Goal: Transaction & Acquisition: Book appointment/travel/reservation

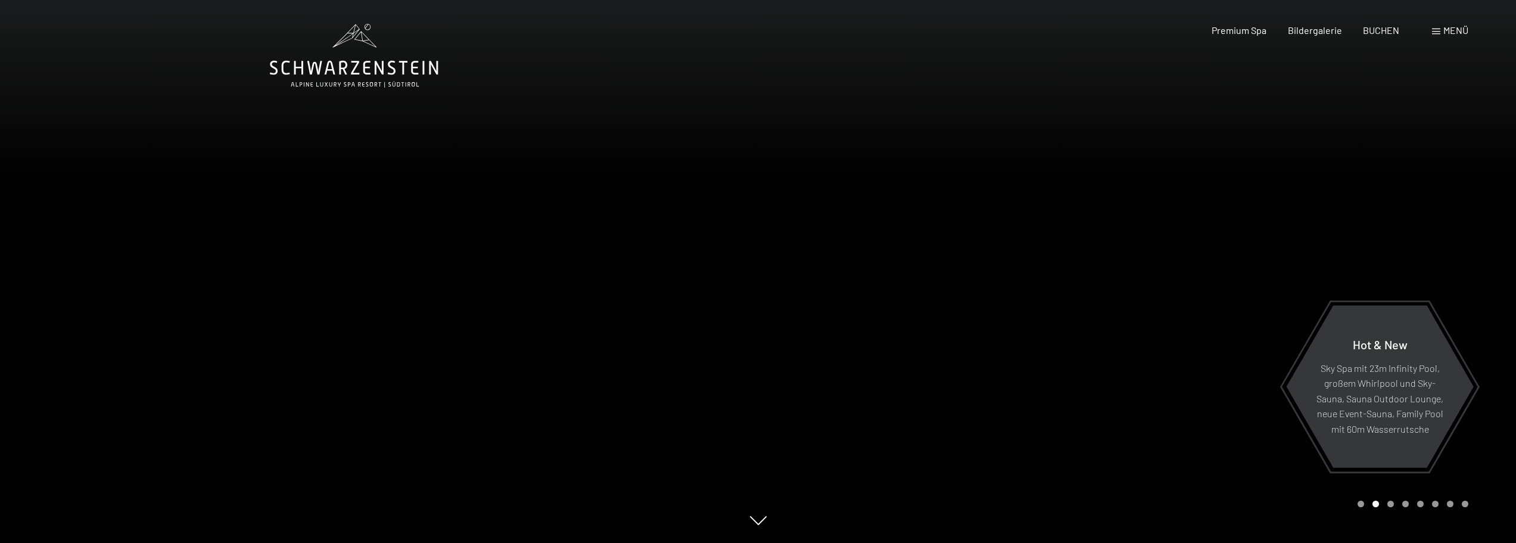
click at [1445, 27] on span "Menü" at bounding box center [1456, 29] width 25 height 11
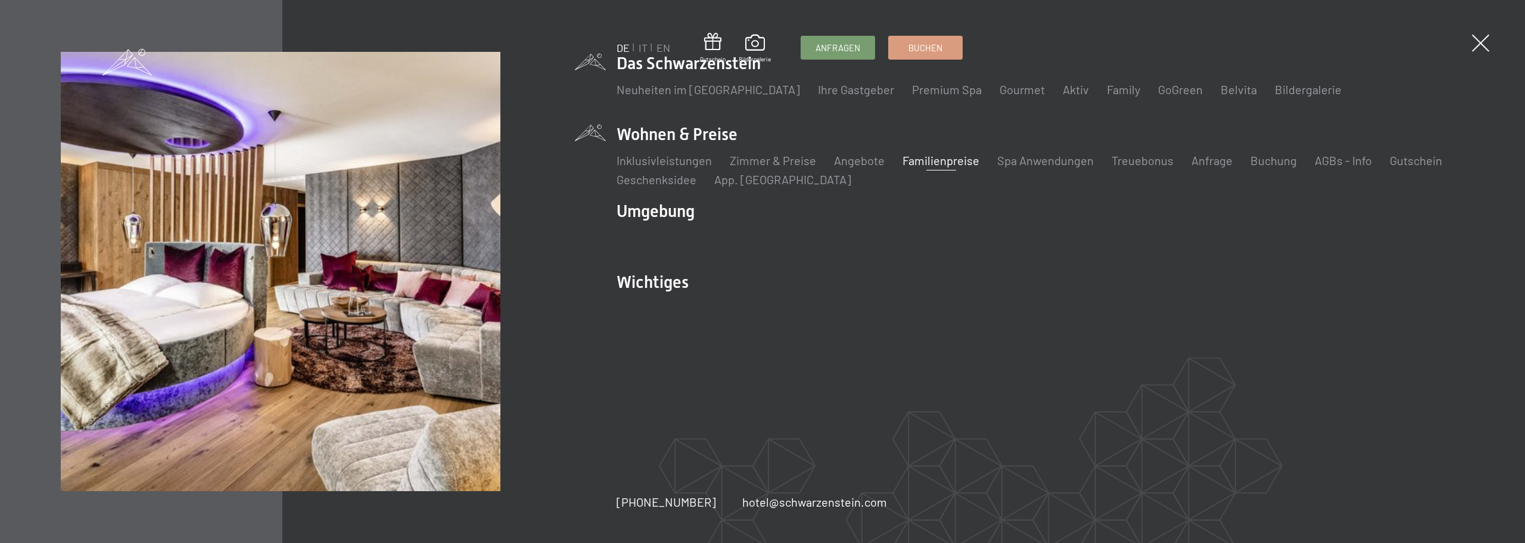
click at [931, 160] on link "Familienpreise" at bounding box center [941, 160] width 77 height 14
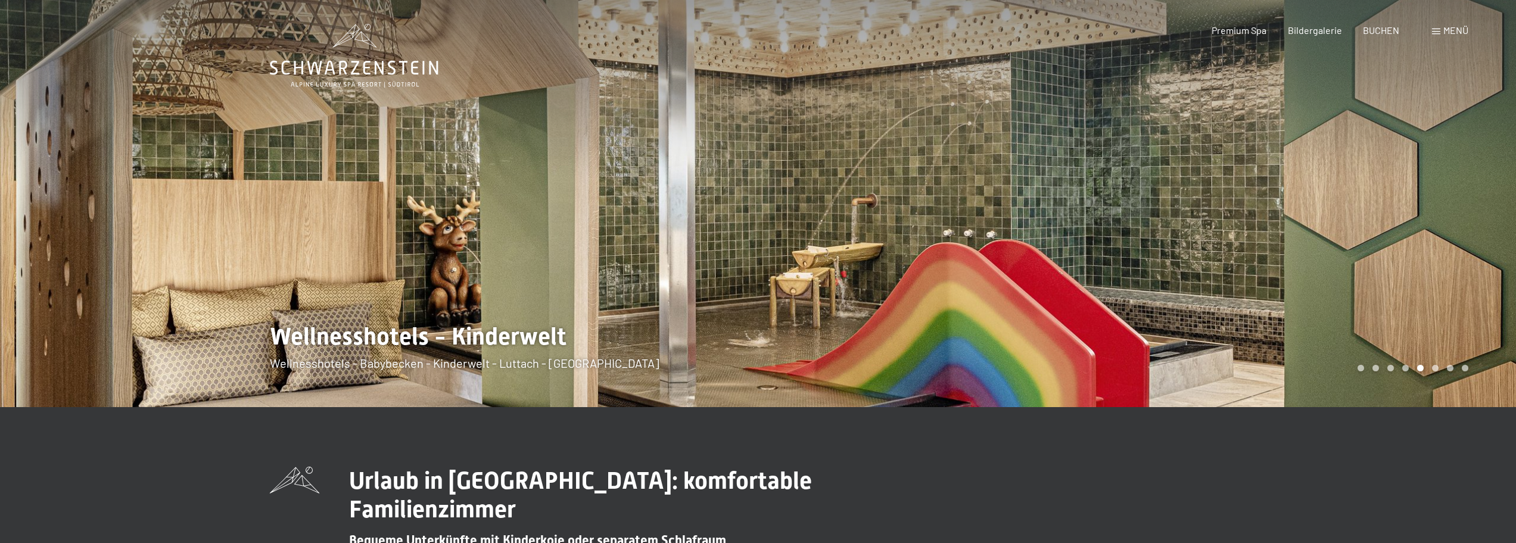
click at [1451, 27] on span "Menü" at bounding box center [1456, 29] width 25 height 11
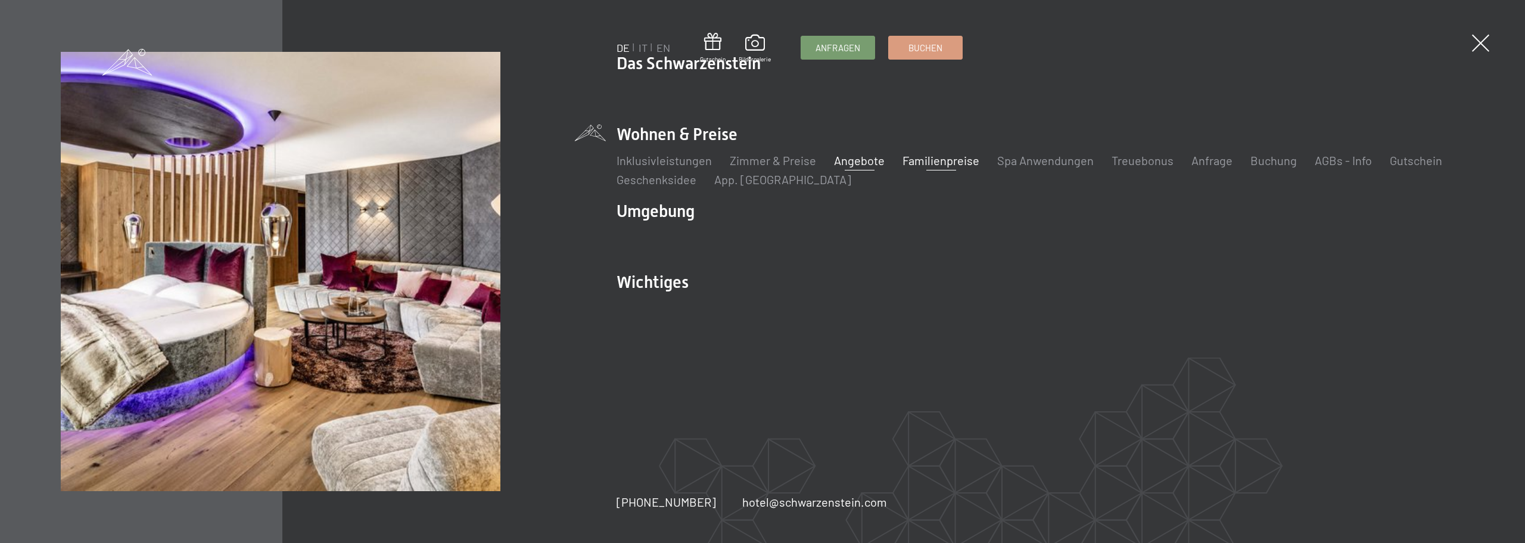
click at [853, 158] on link "Angebote" at bounding box center [859, 160] width 51 height 14
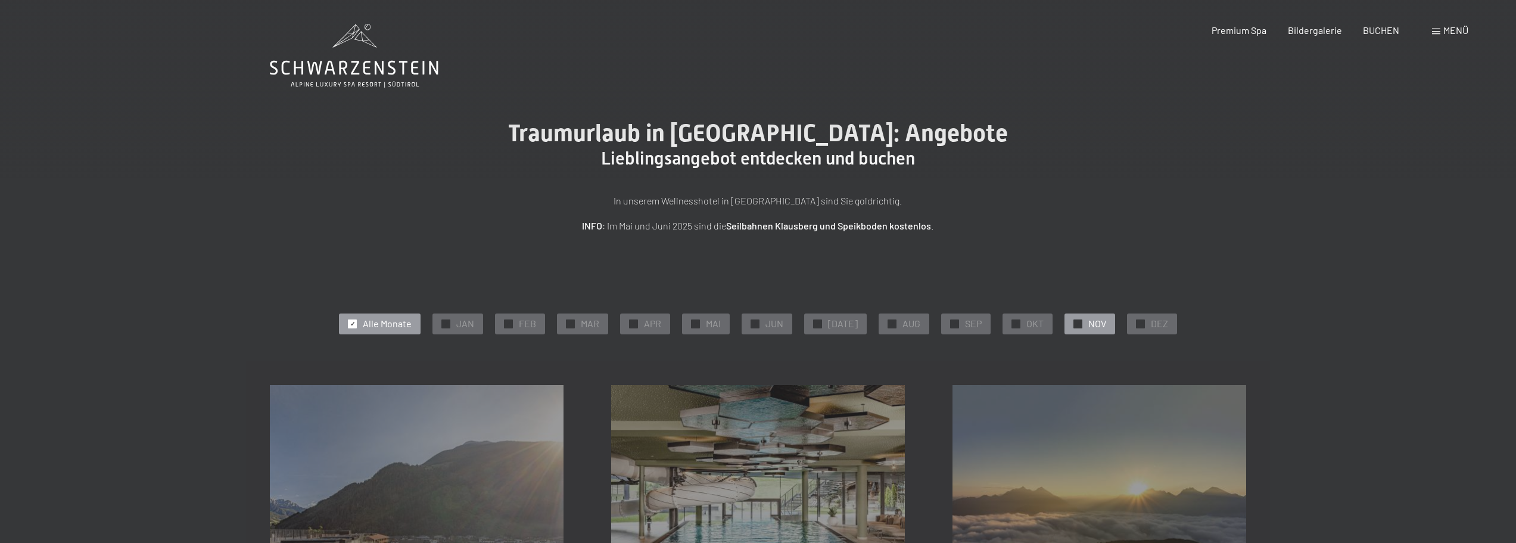
click at [1093, 324] on span "NOV" at bounding box center [1098, 323] width 18 height 13
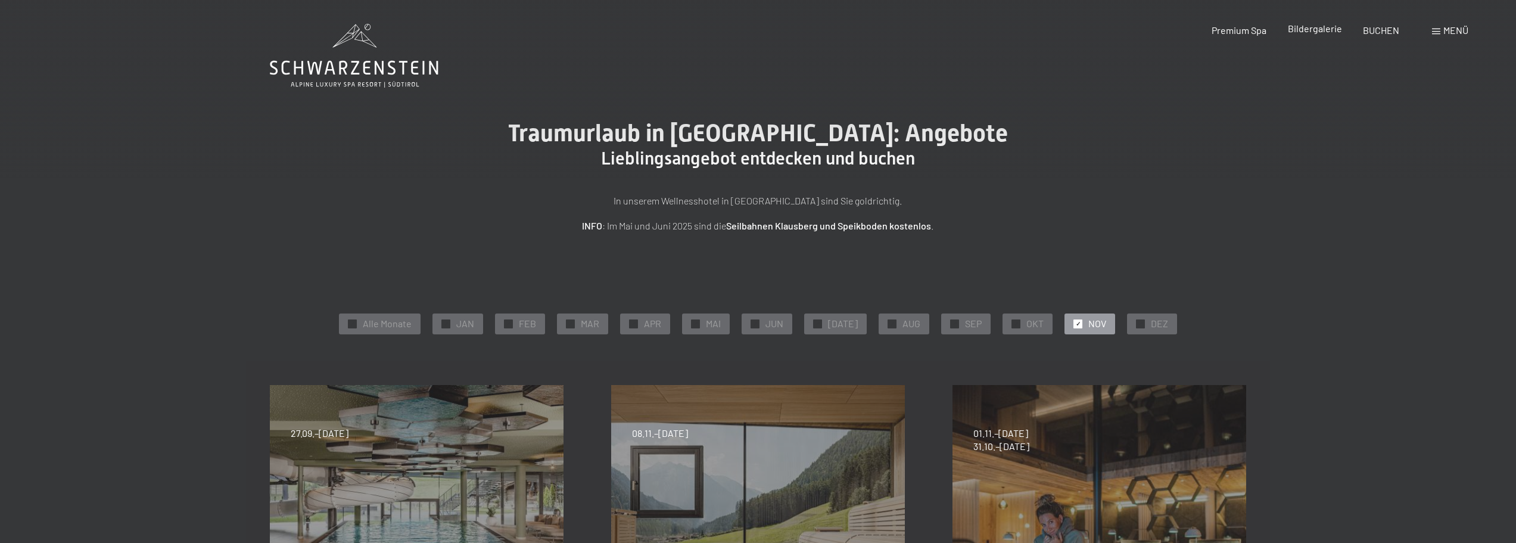
click at [1311, 29] on span "Bildergalerie" at bounding box center [1315, 28] width 54 height 11
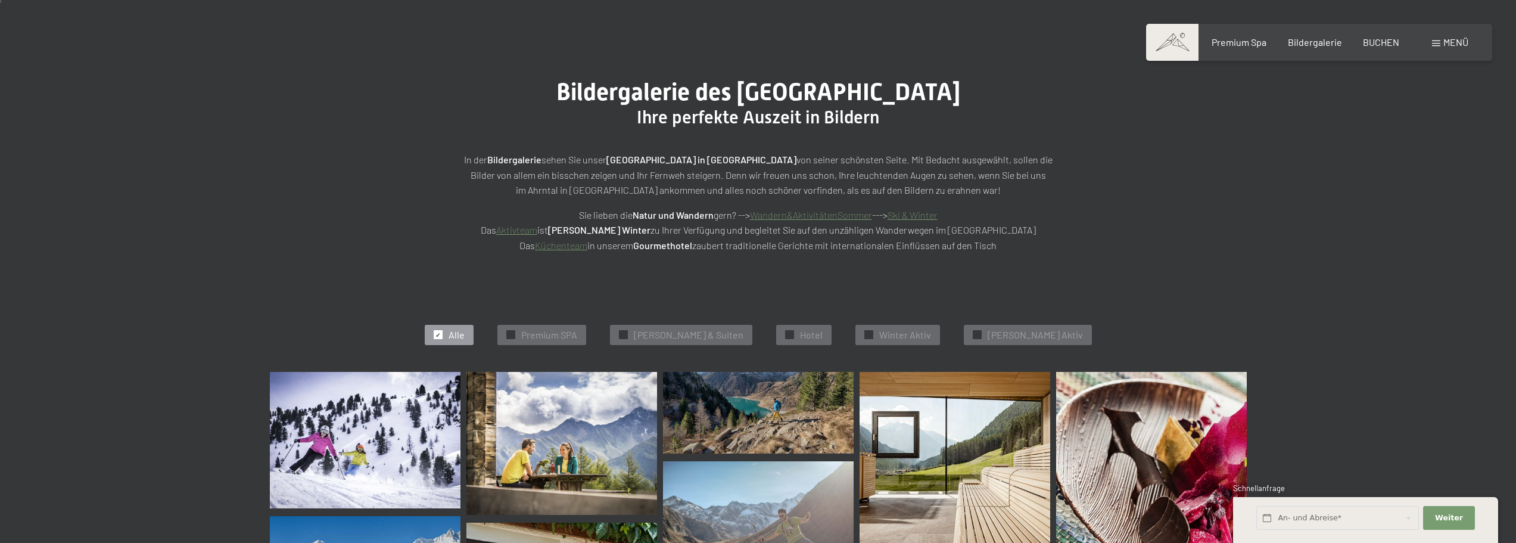
scroll to position [179, 0]
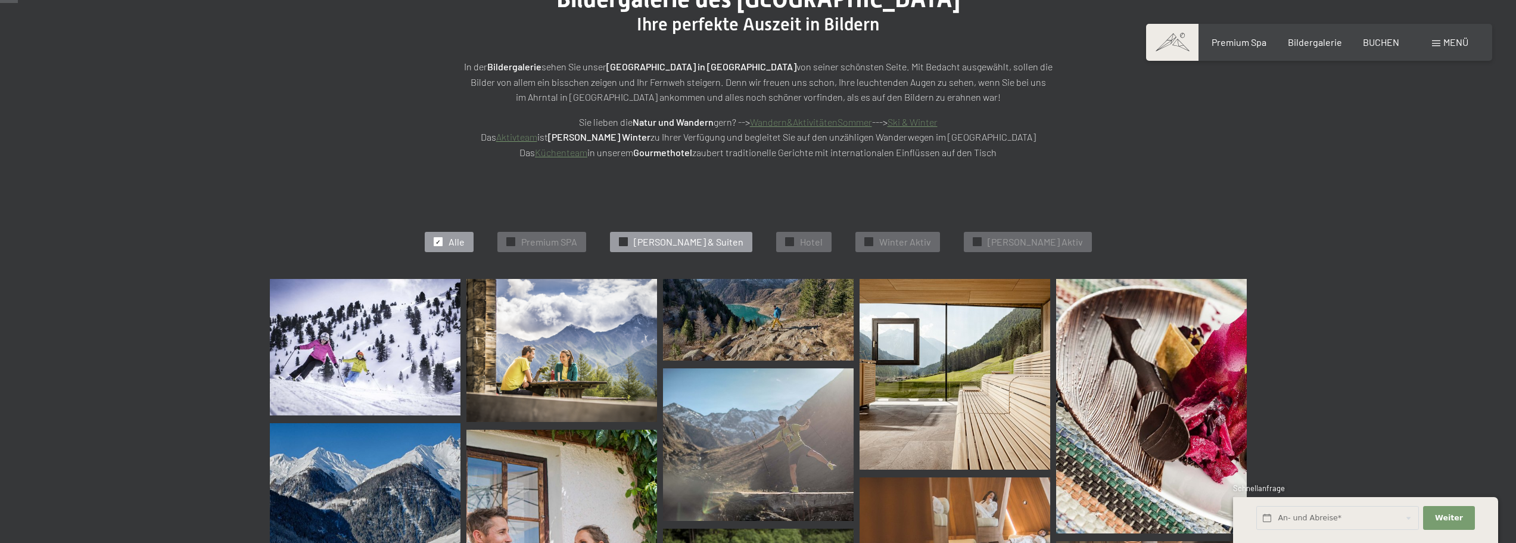
click at [626, 240] on span "✓" at bounding box center [623, 242] width 5 height 8
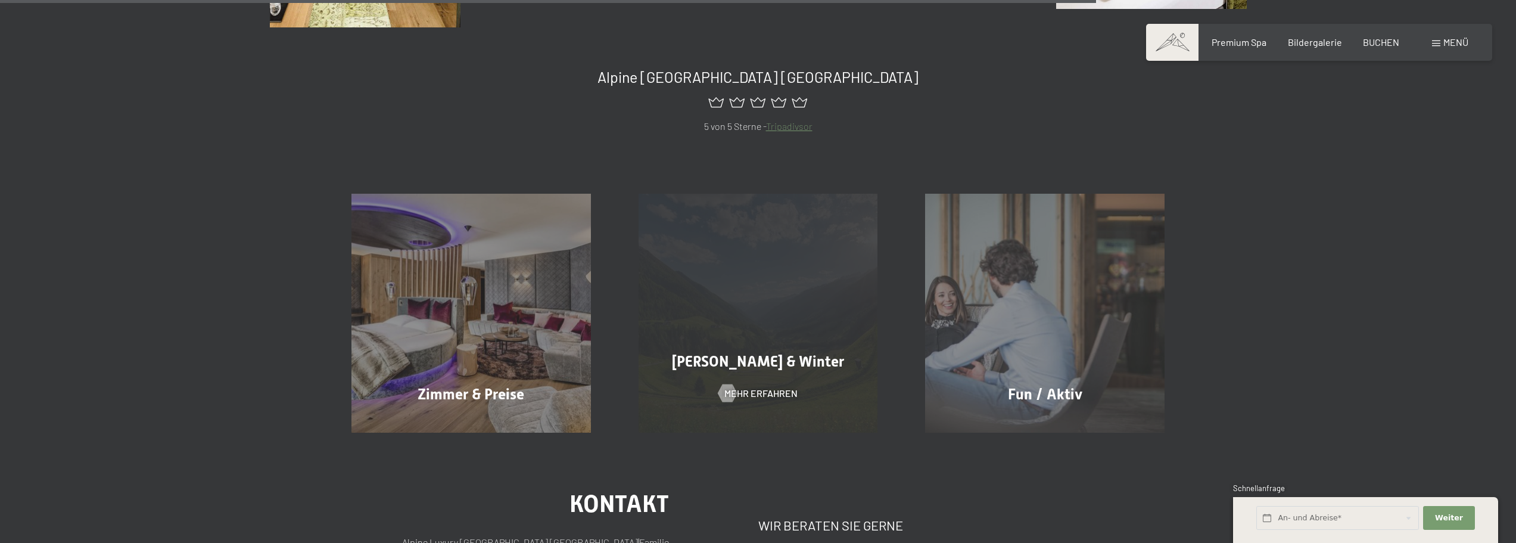
scroll to position [1194, 0]
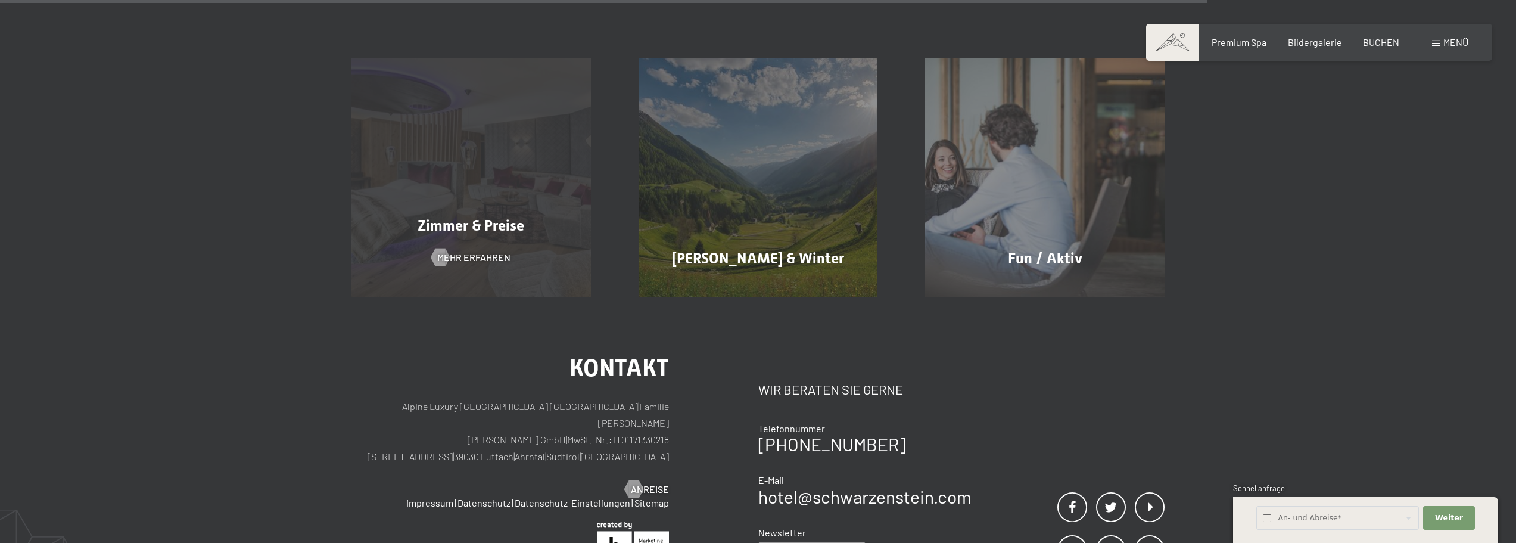
click at [467, 227] on span "Zimmer & Preise" at bounding box center [471, 225] width 107 height 17
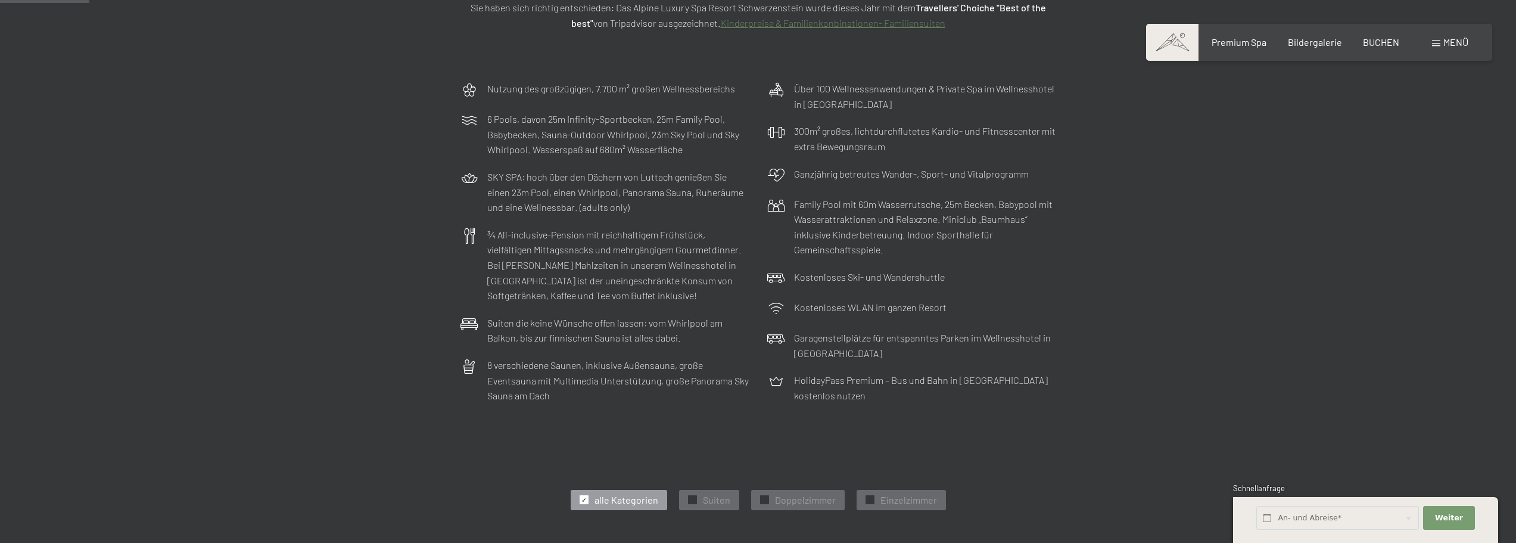
scroll to position [238, 0]
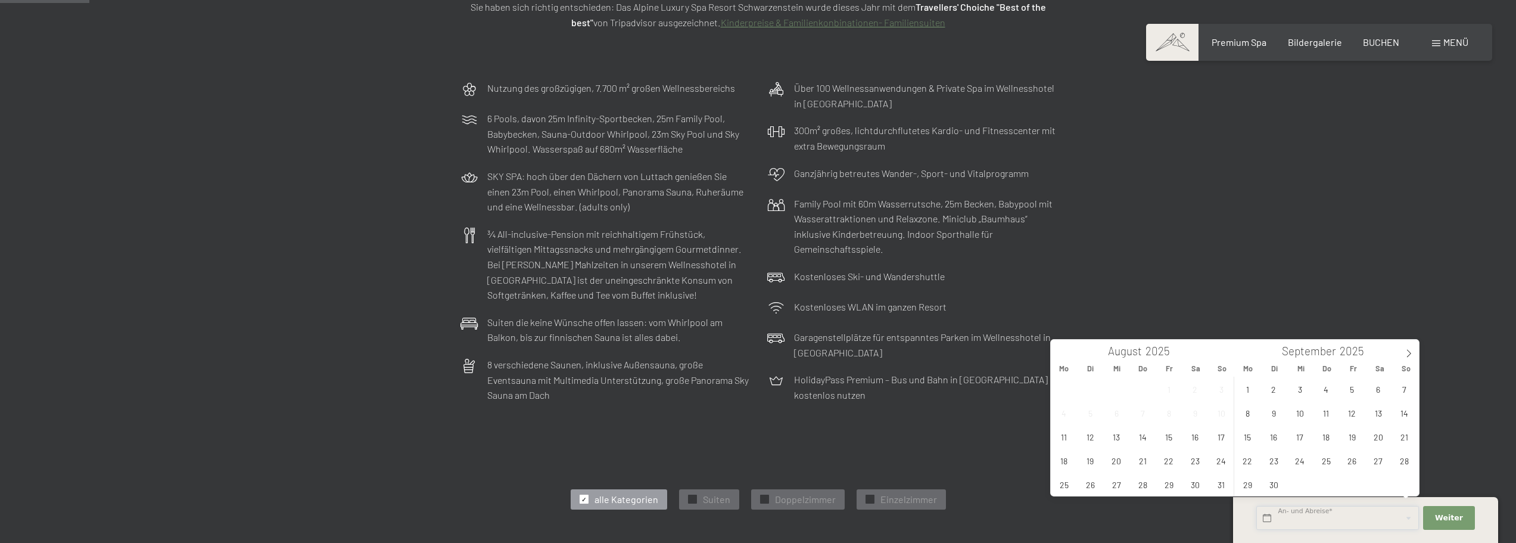
click at [1294, 516] on input "text" at bounding box center [1338, 518] width 163 height 24
click at [1406, 352] on icon at bounding box center [1409, 353] width 8 height 8
click at [1382, 415] on span "8" at bounding box center [1378, 412] width 23 height 23
click at [1397, 411] on span "9" at bounding box center [1404, 412] width 23 height 23
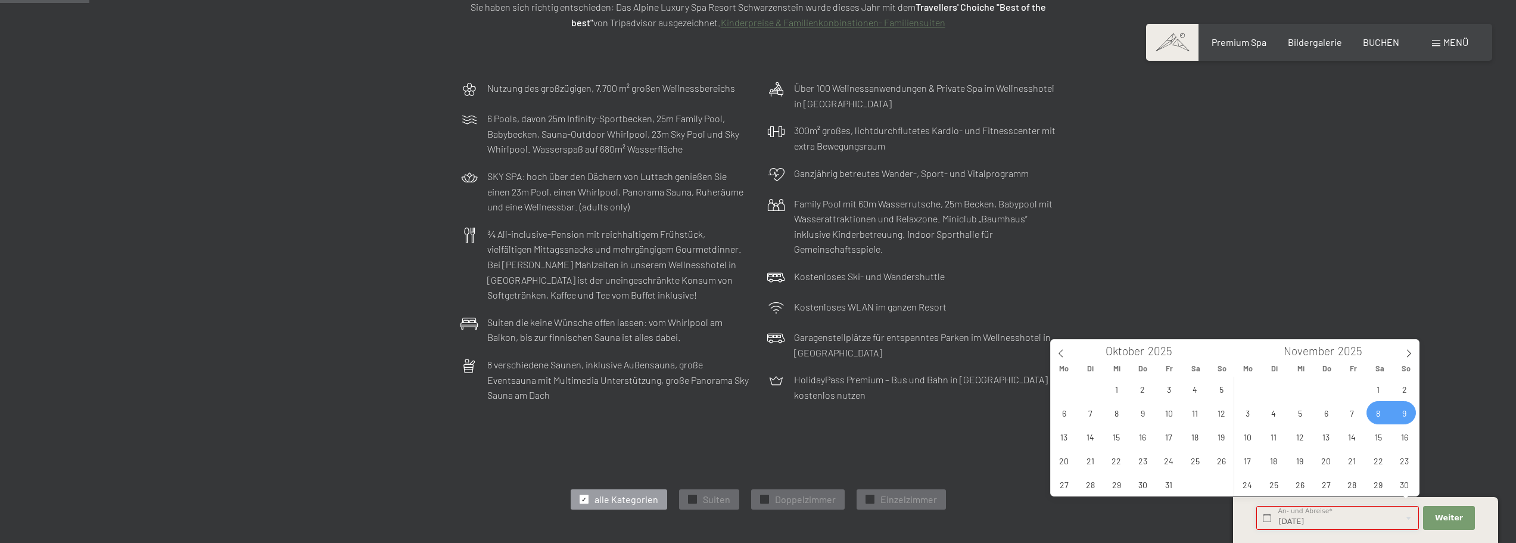
type input "Sa. 08.11.2025 - So. 09.11.2025"
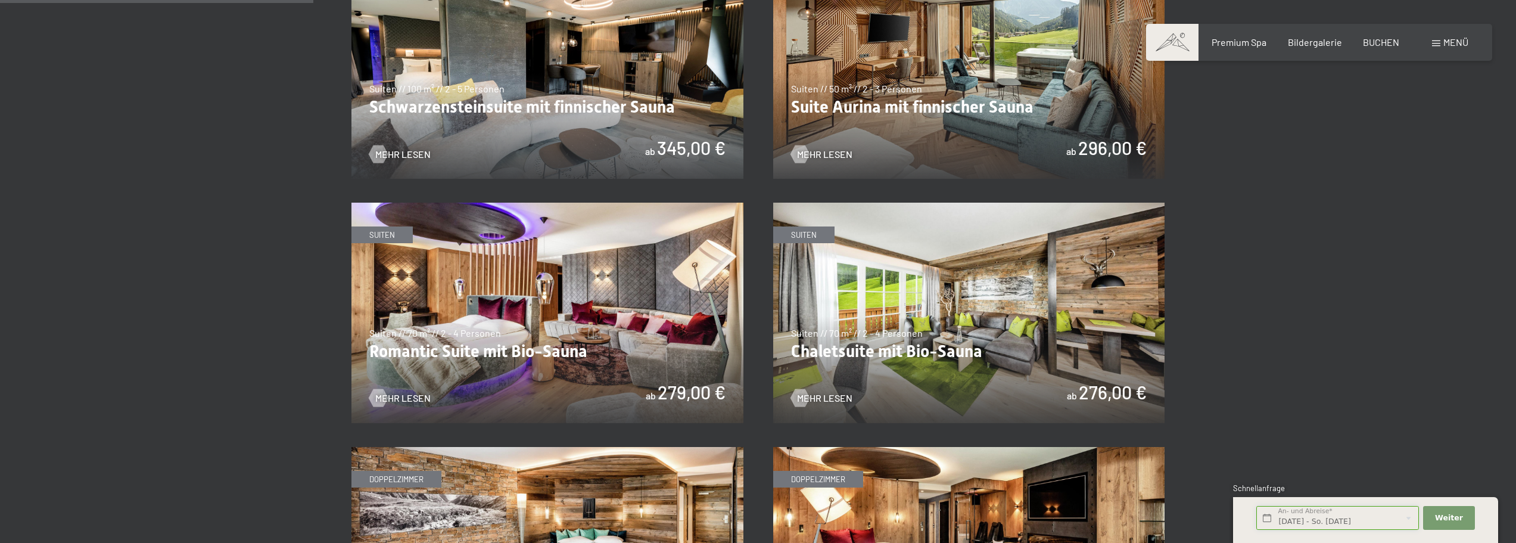
scroll to position [775, 0]
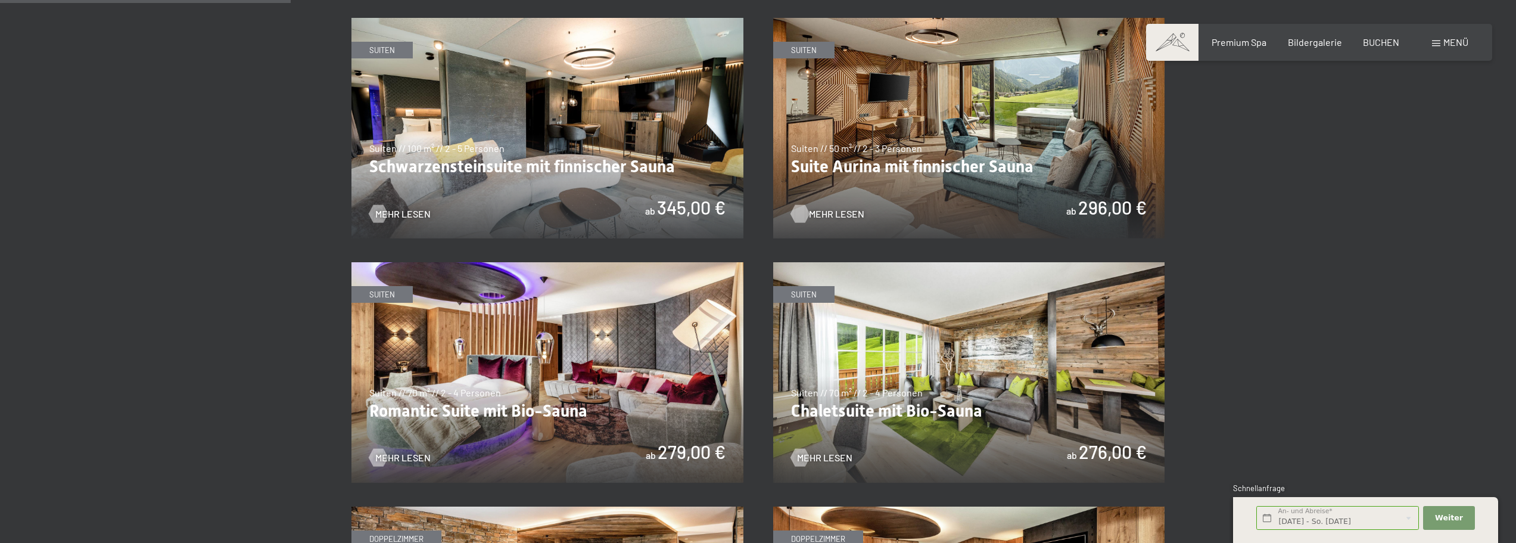
click at [829, 212] on span "Mehr Lesen" at bounding box center [836, 213] width 55 height 13
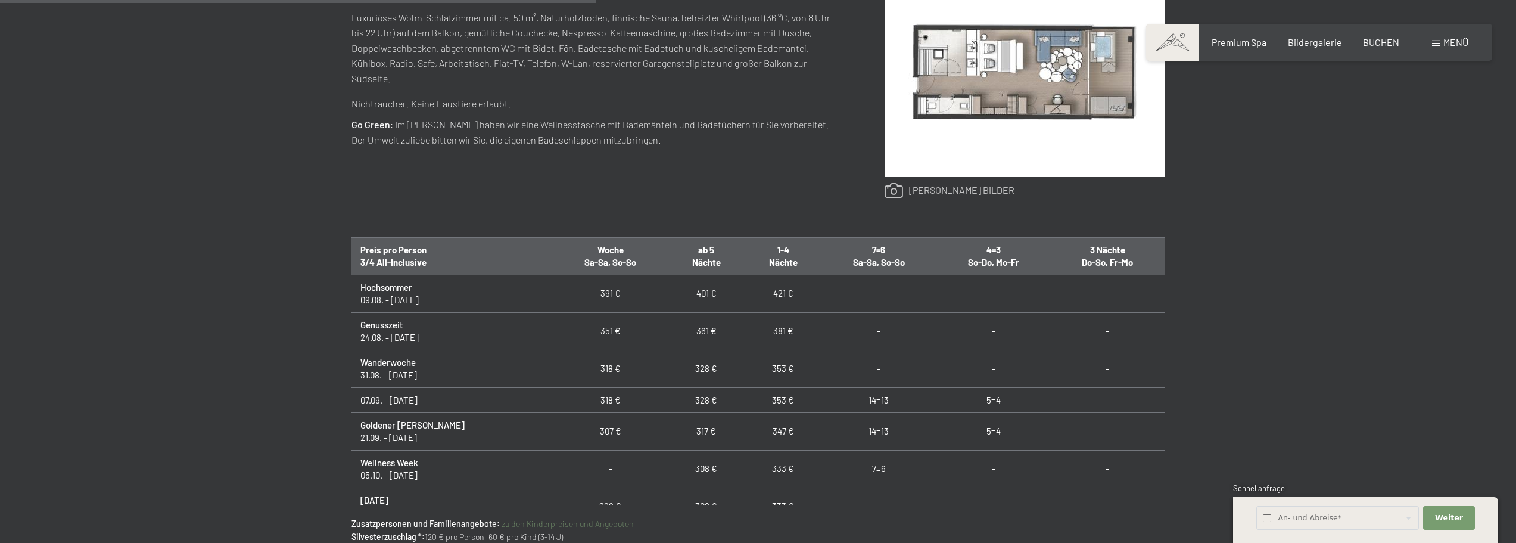
click at [918, 188] on link at bounding box center [950, 190] width 130 height 15
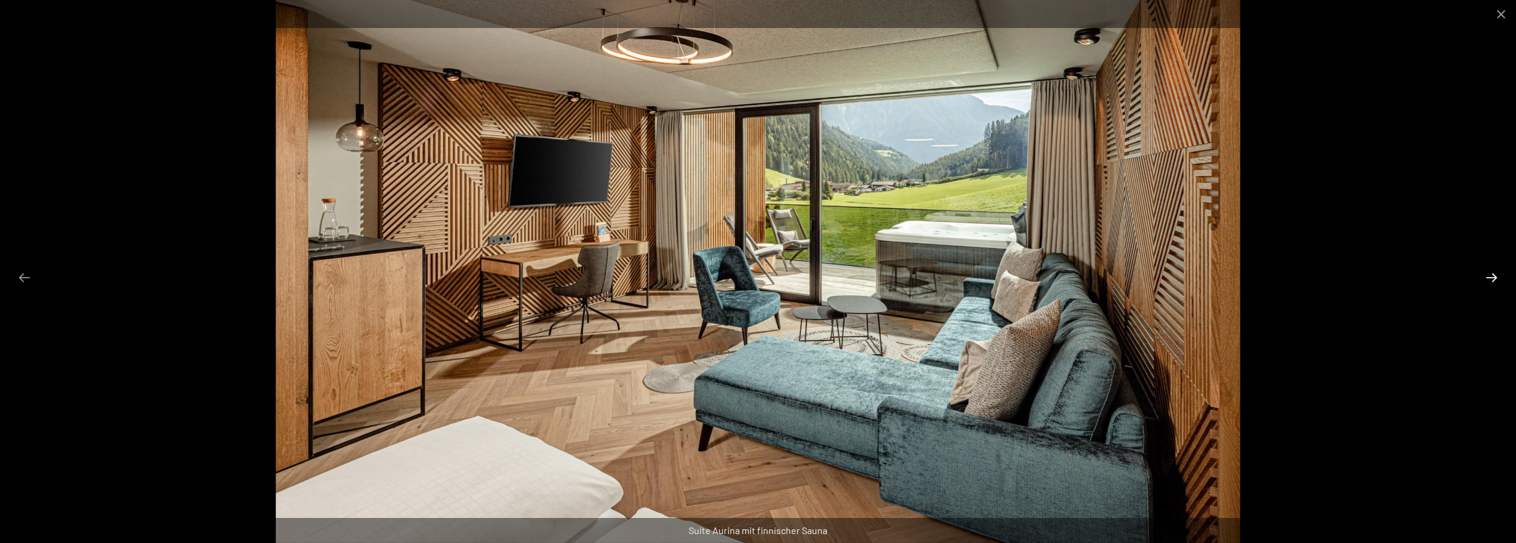
click at [1493, 279] on button "Next slide" at bounding box center [1491, 277] width 25 height 23
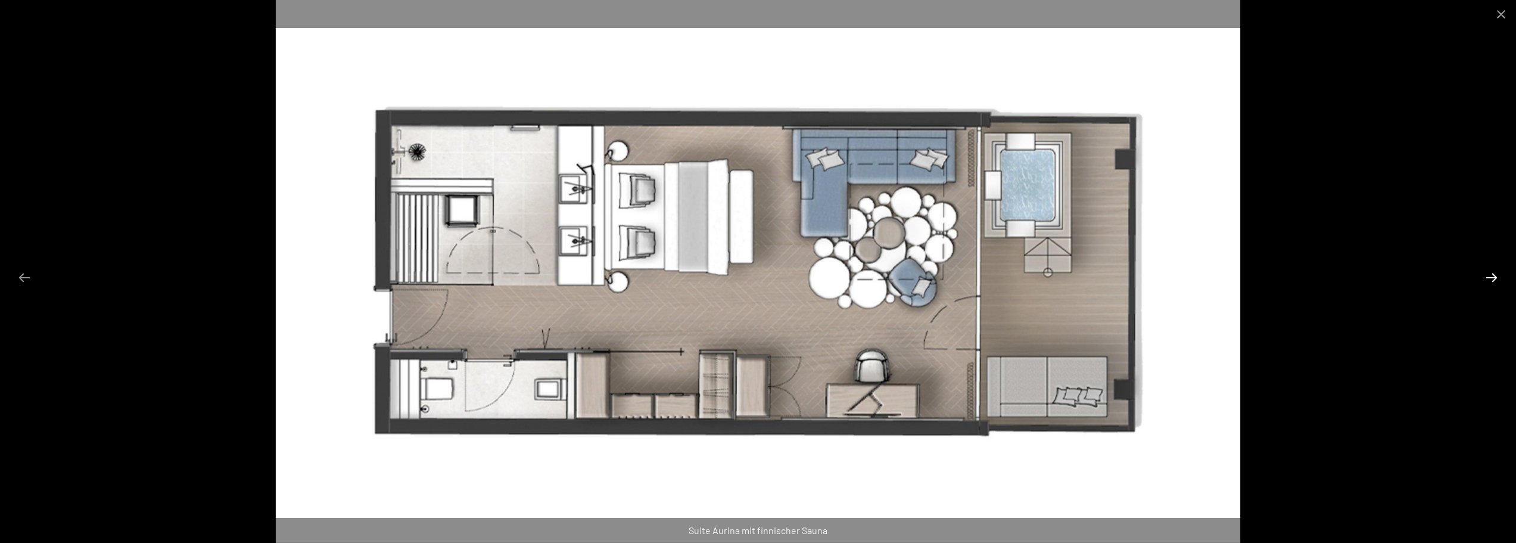
click at [1493, 279] on button "Next slide" at bounding box center [1491, 277] width 25 height 23
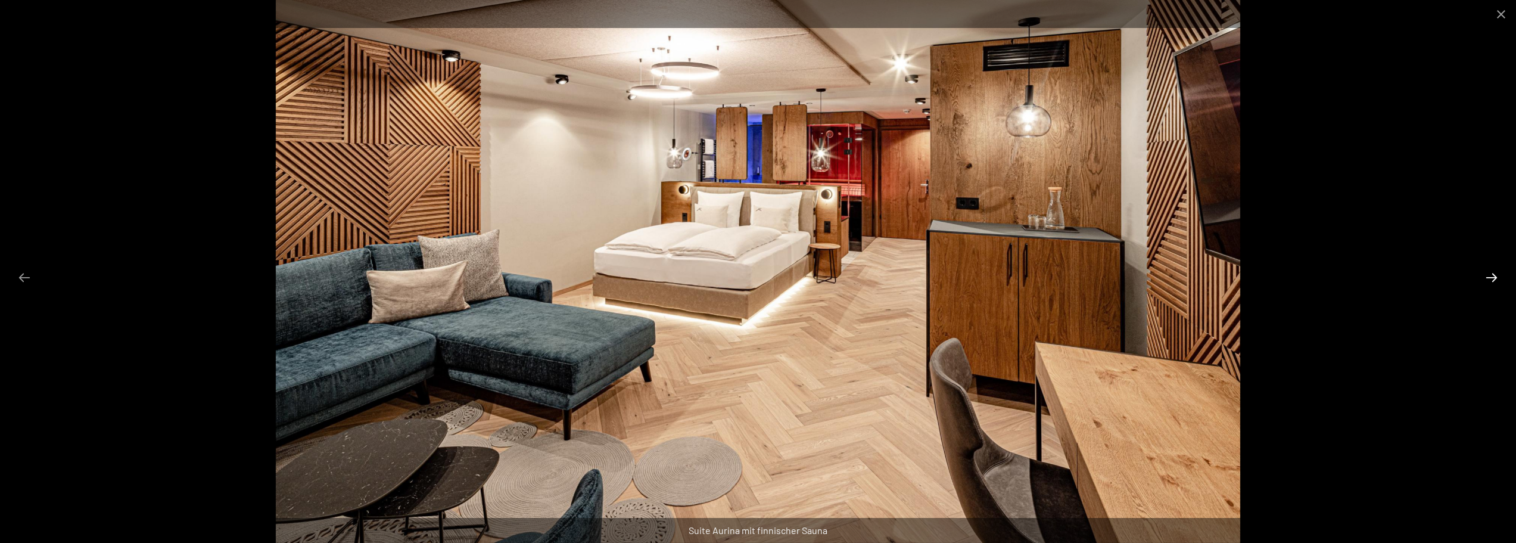
click at [1493, 279] on button "Next slide" at bounding box center [1491, 277] width 25 height 23
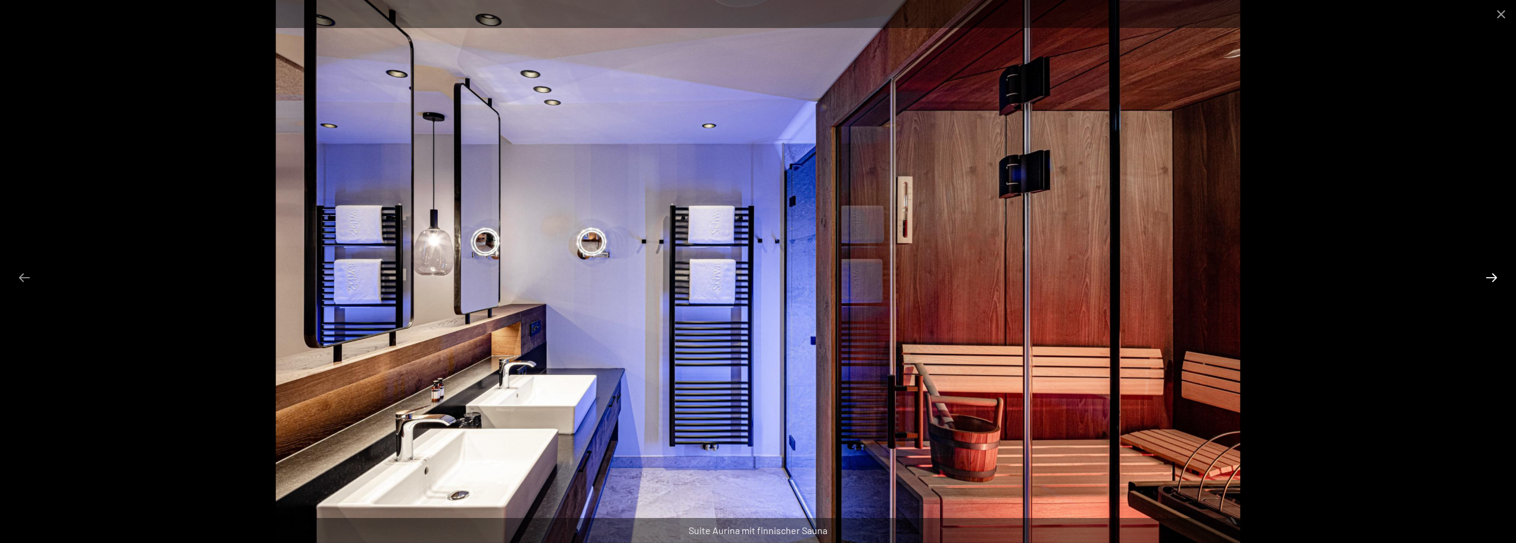
click at [1493, 279] on button "Next slide" at bounding box center [1491, 277] width 25 height 23
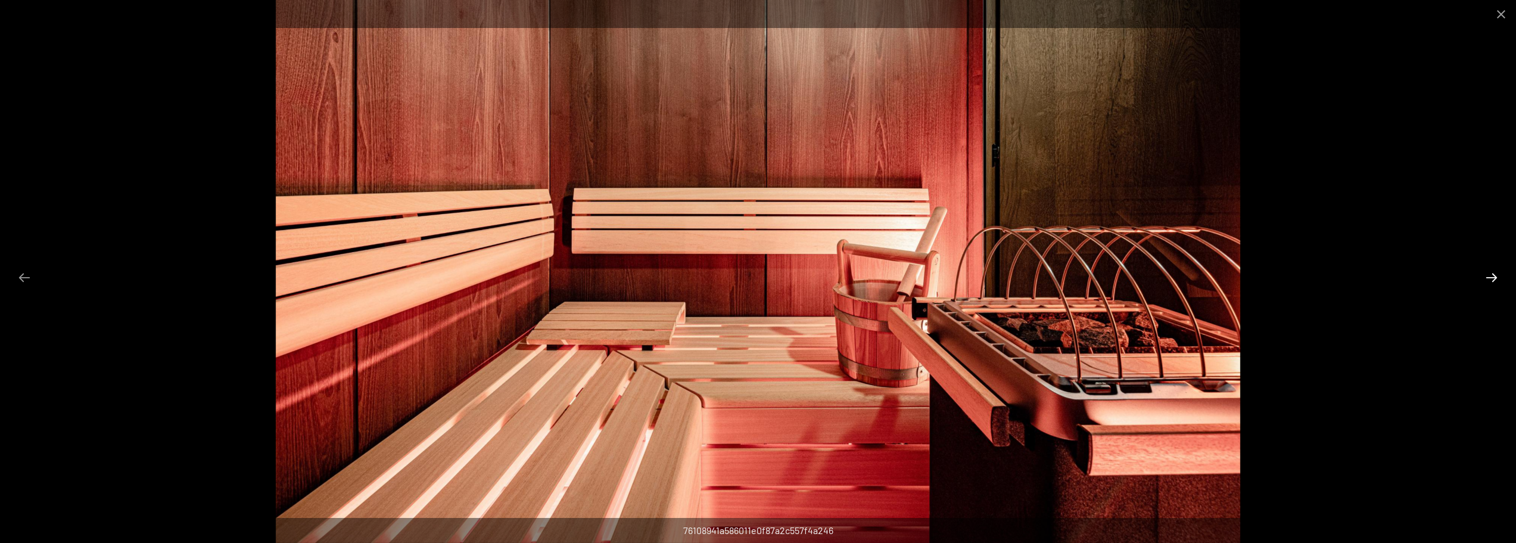
click at [1493, 279] on button "Next slide" at bounding box center [1491, 277] width 25 height 23
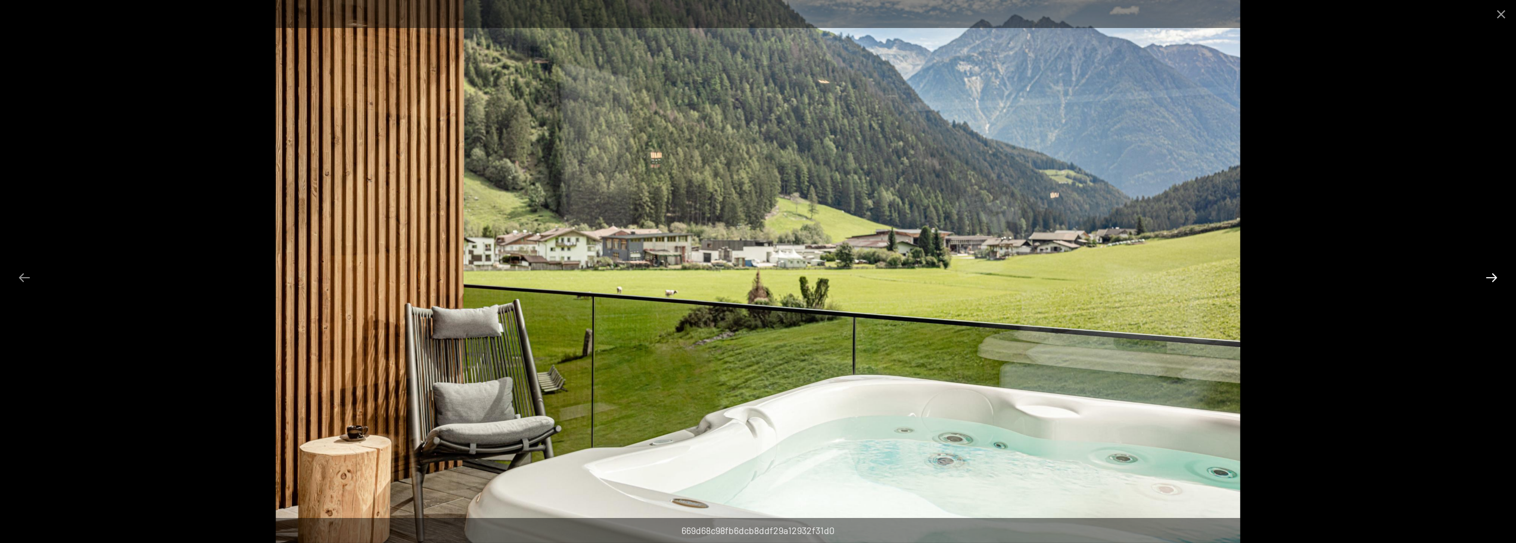
click at [1493, 279] on button "Next slide" at bounding box center [1491, 277] width 25 height 23
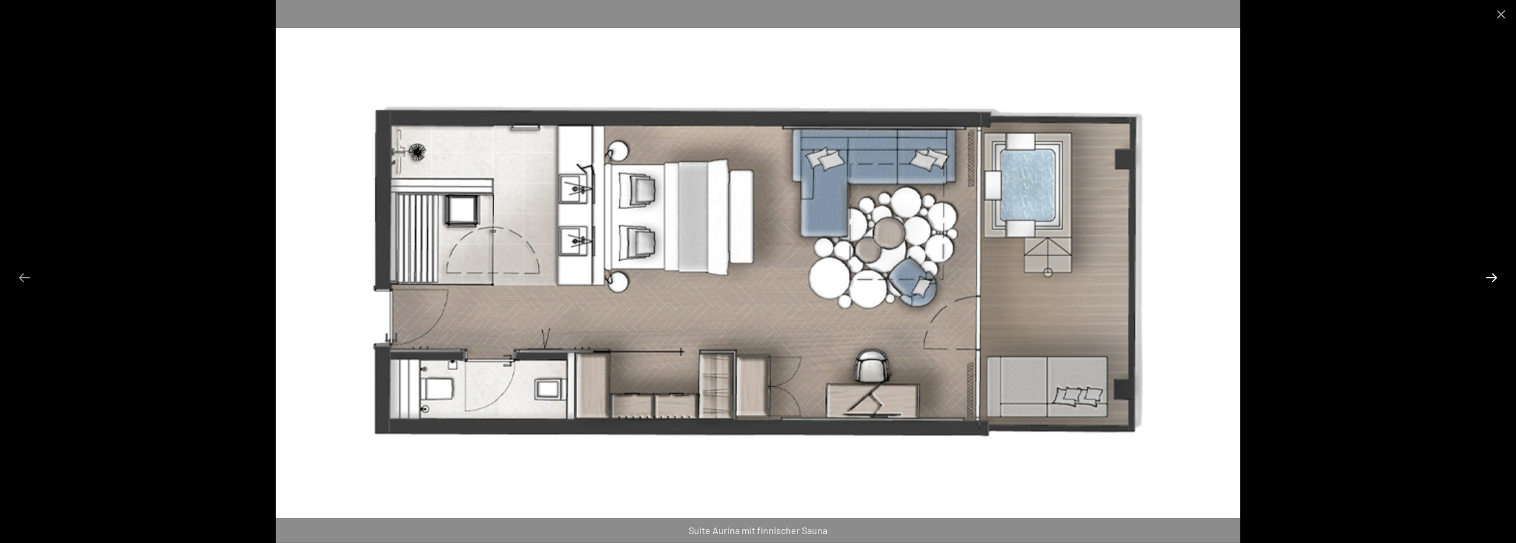
click at [1493, 279] on button "Next slide" at bounding box center [1491, 277] width 25 height 23
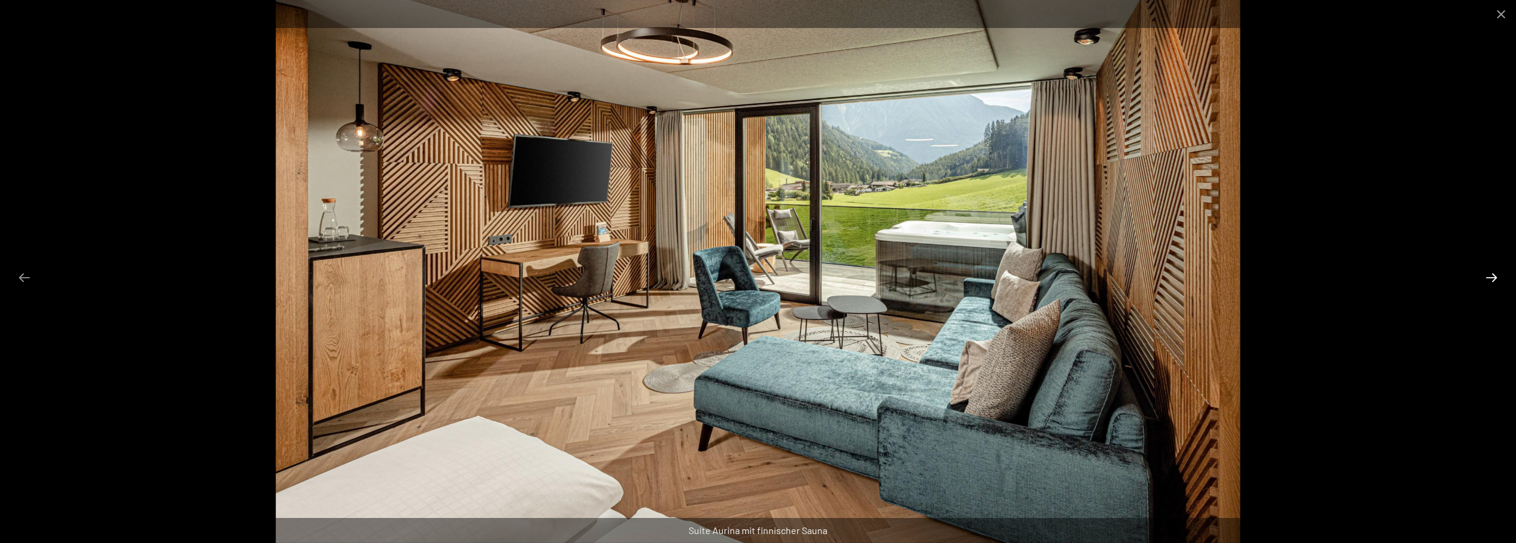
click at [1493, 279] on button "Next slide" at bounding box center [1491, 277] width 25 height 23
